Goal: Task Accomplishment & Management: Use online tool/utility

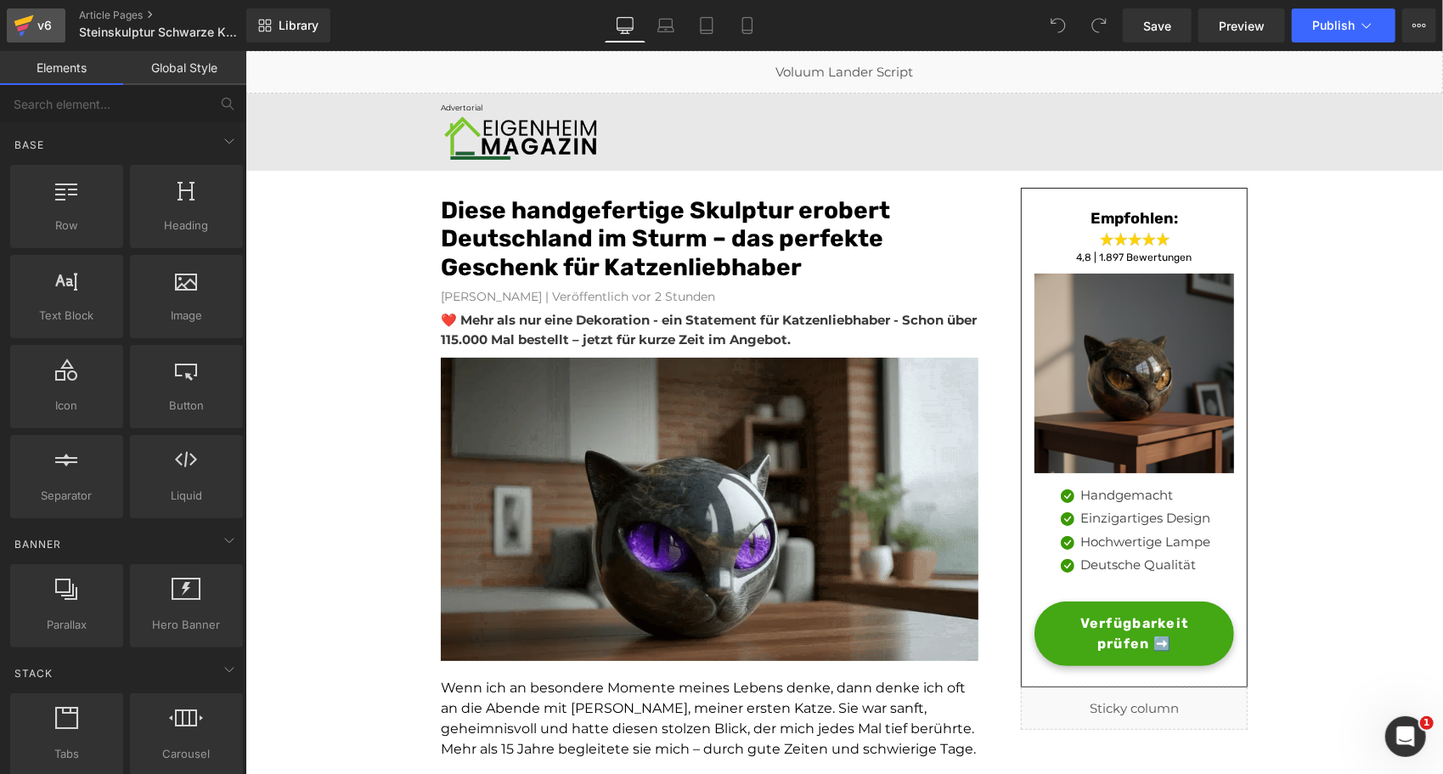
click at [38, 27] on div "v6" at bounding box center [44, 25] width 21 height 22
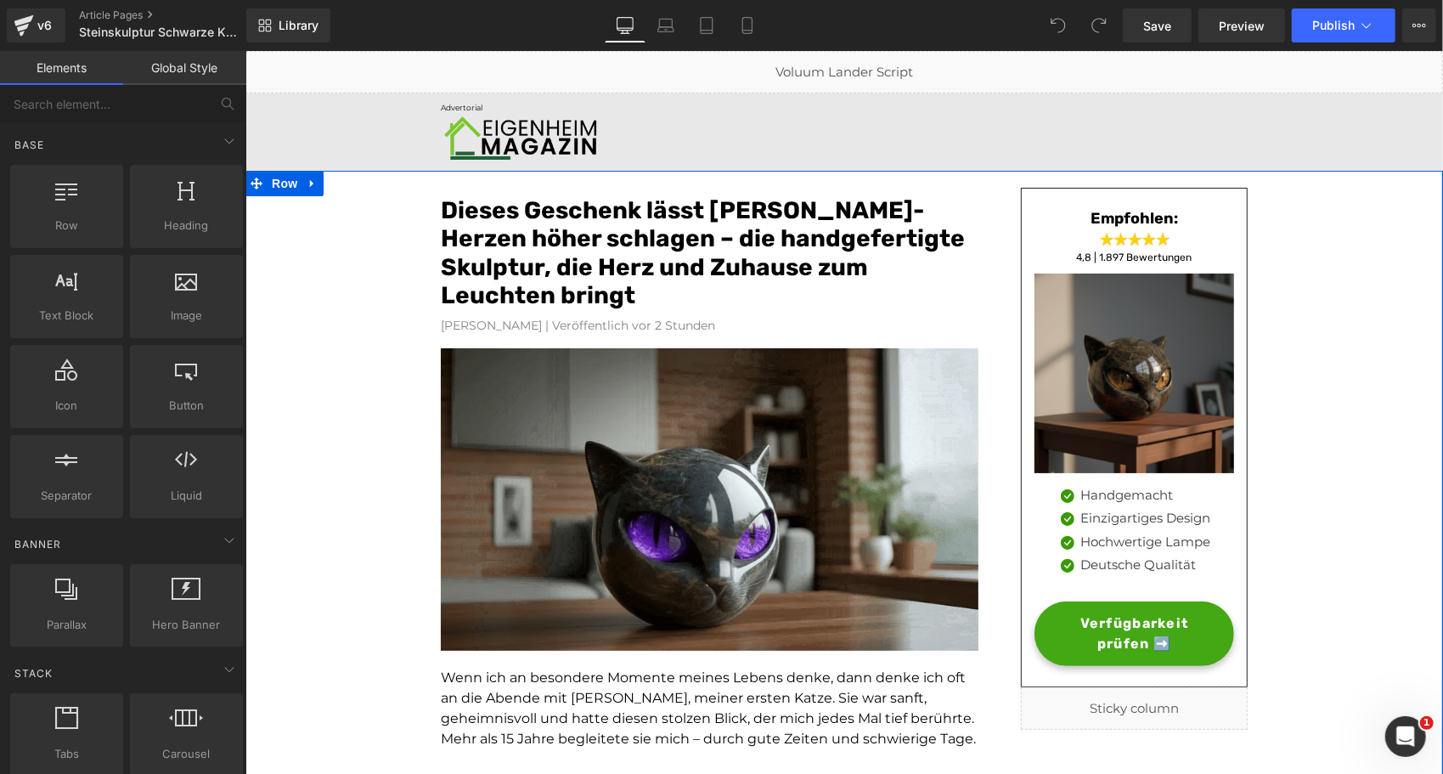
click at [601, 261] on font "Dieses Geschenk lässt Katzenliebhaber-Herzen höher schlagen – die handgefertigt…" at bounding box center [702, 252] width 524 height 114
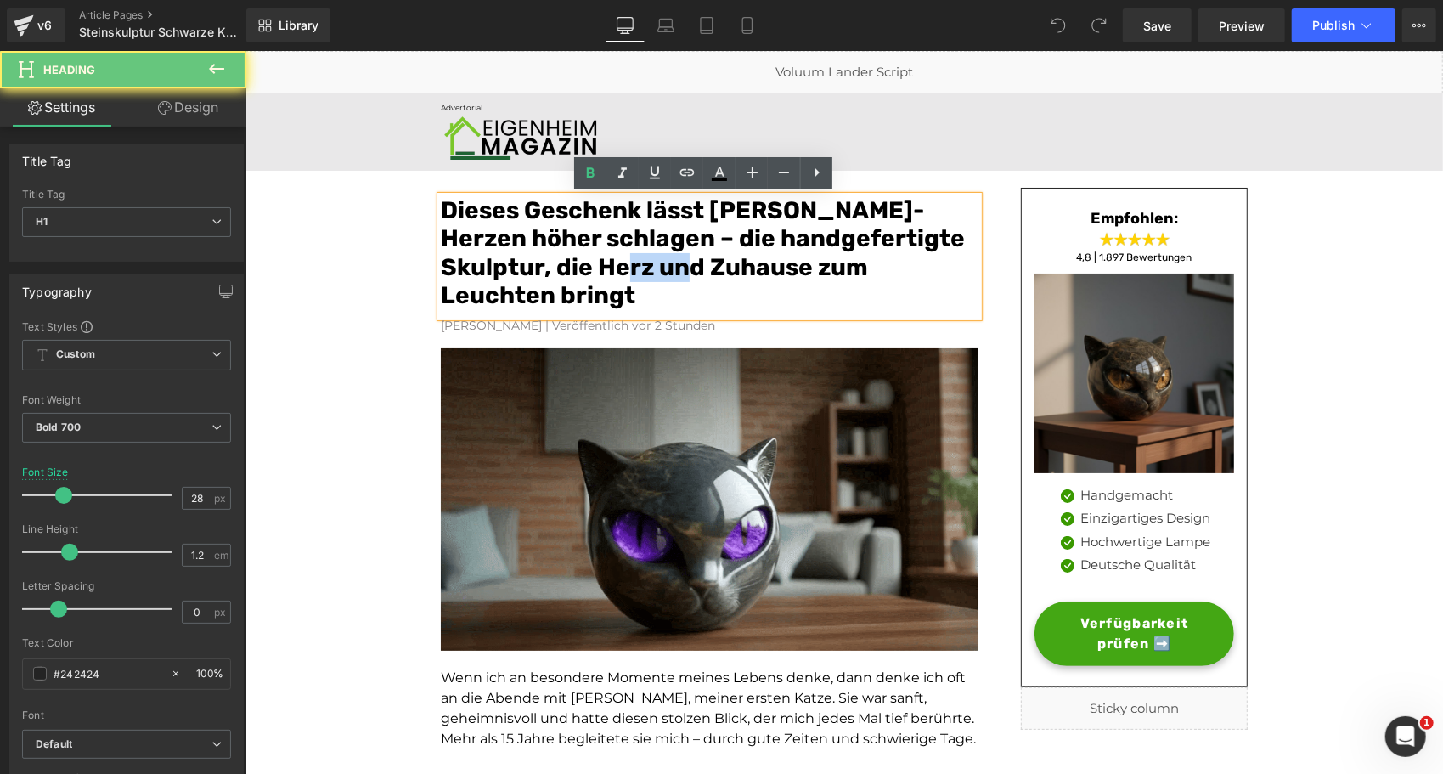
click at [601, 261] on font "Dieses Geschenk lässt Katzenliebhaber-Herzen höher schlagen – die handgefertigt…" at bounding box center [702, 252] width 524 height 114
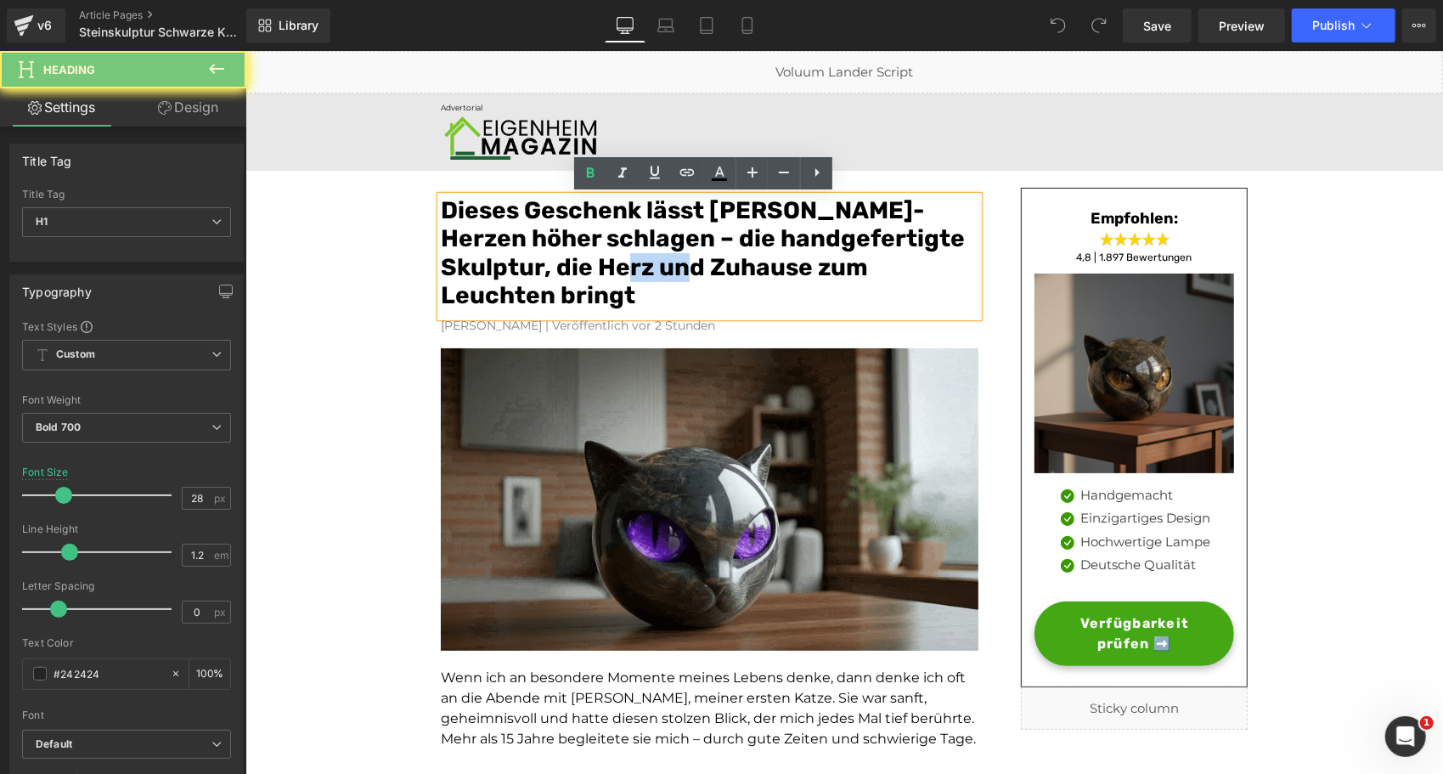
click at [601, 261] on font "Dieses Geschenk lässt Katzenliebhaber-Herzen höher schlagen – die handgefertigt…" at bounding box center [702, 252] width 524 height 114
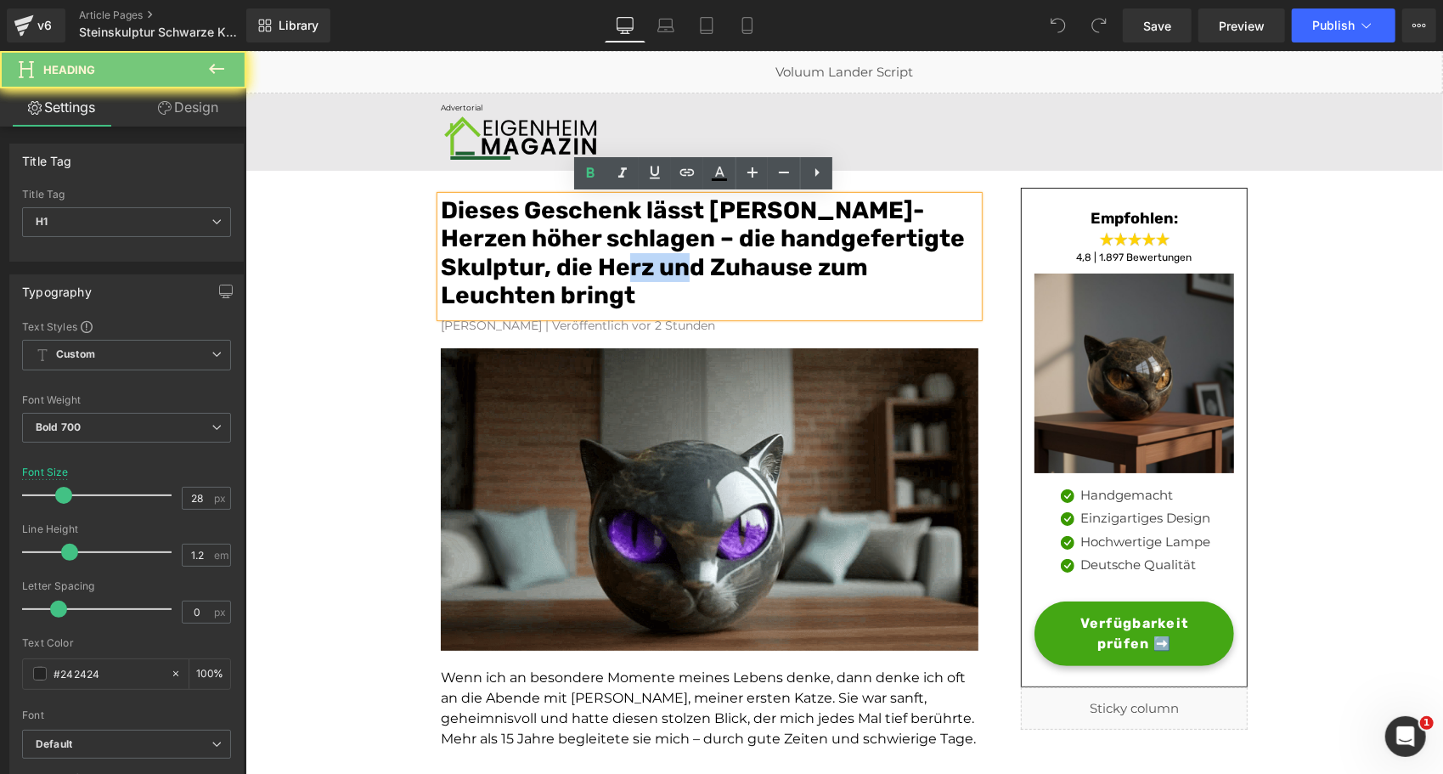
copy font "Dieses Geschenk lässt Katzenliebhaber-Herzen höher schlagen – die handgefertigt…"
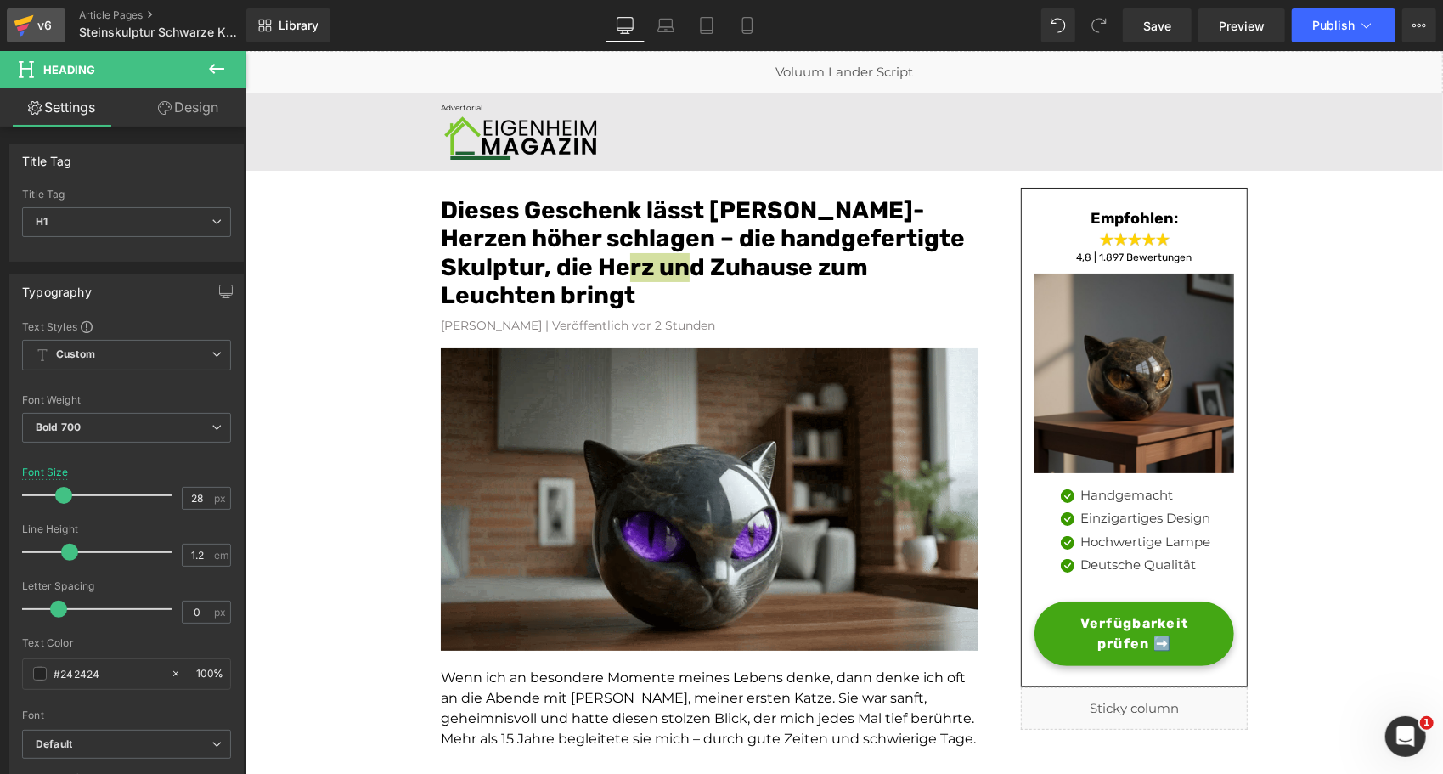
click at [38, 24] on div "v6" at bounding box center [44, 25] width 21 height 22
